Goal: Find specific page/section: Find specific page/section

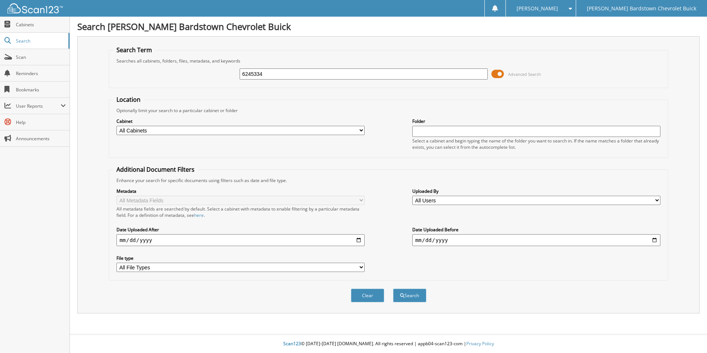
type input "6245334"
click at [393, 288] on button "Search" at bounding box center [409, 295] width 33 height 14
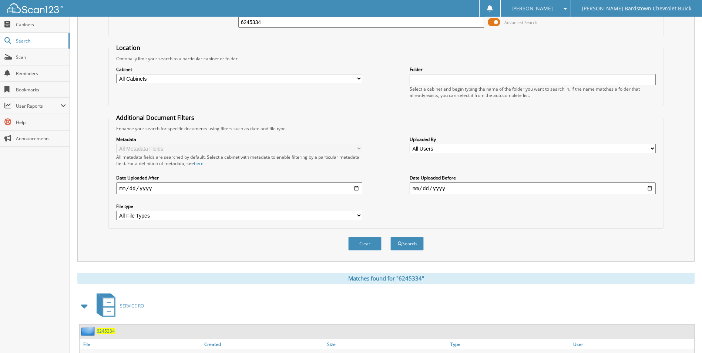
scroll to position [90, 0]
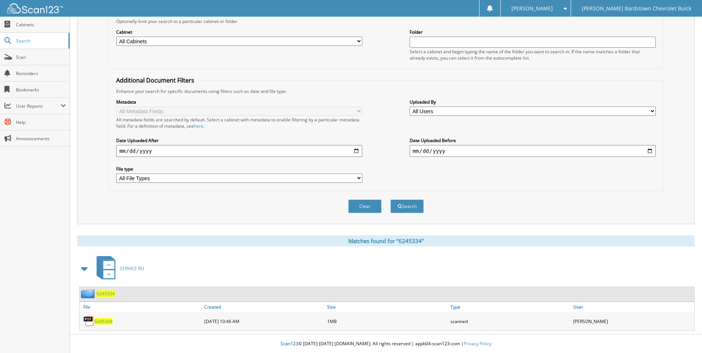
click at [108, 294] on span "6245334" at bounding box center [106, 293] width 18 height 6
